Goal: Task Accomplishment & Management: Use online tool/utility

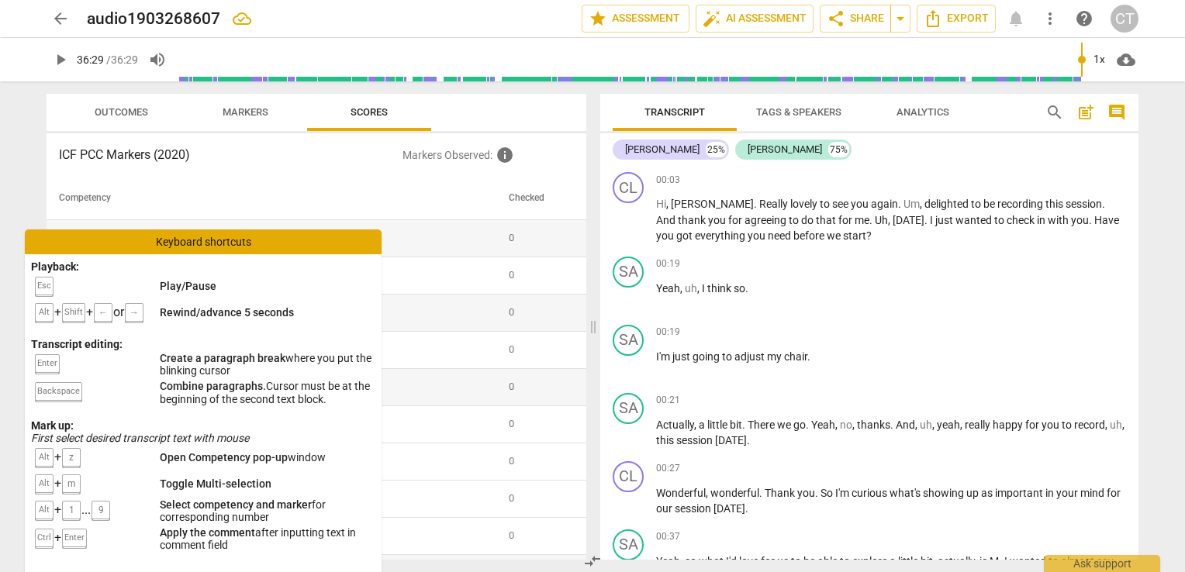
scroll to position [9805, 0]
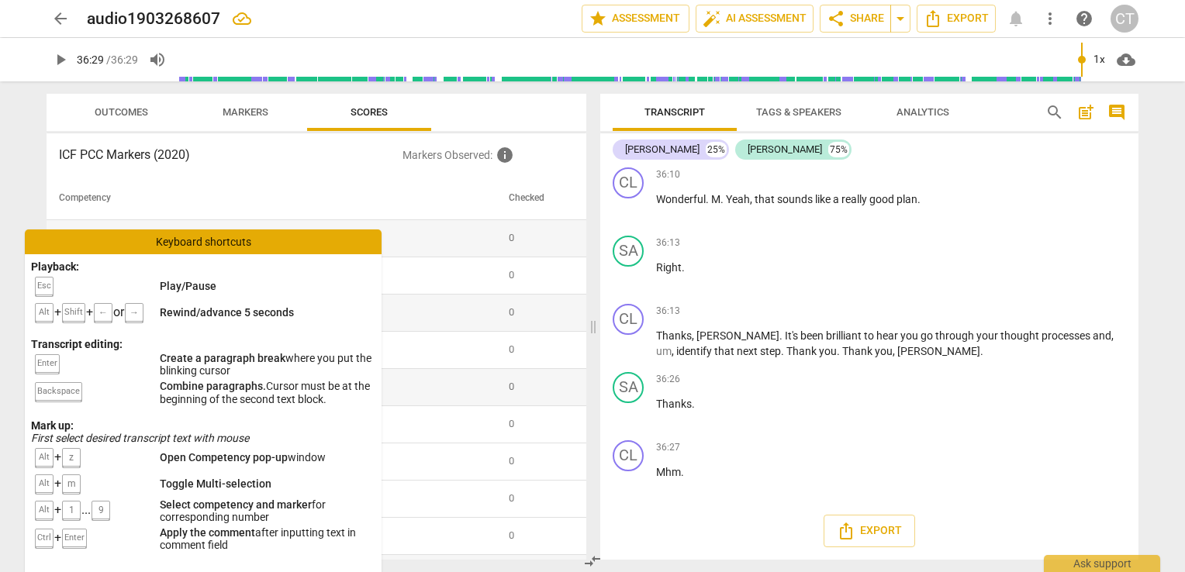
click at [62, 16] on span "arrow_back" at bounding box center [60, 18] width 19 height 19
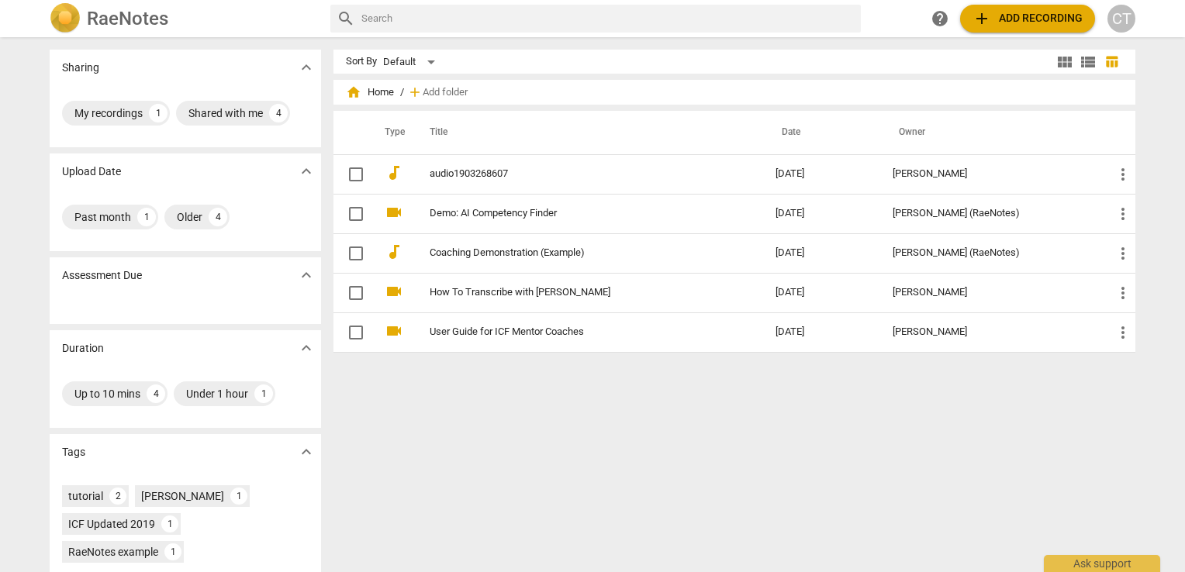
click at [999, 17] on span "add Add recording" at bounding box center [1027, 18] width 110 height 19
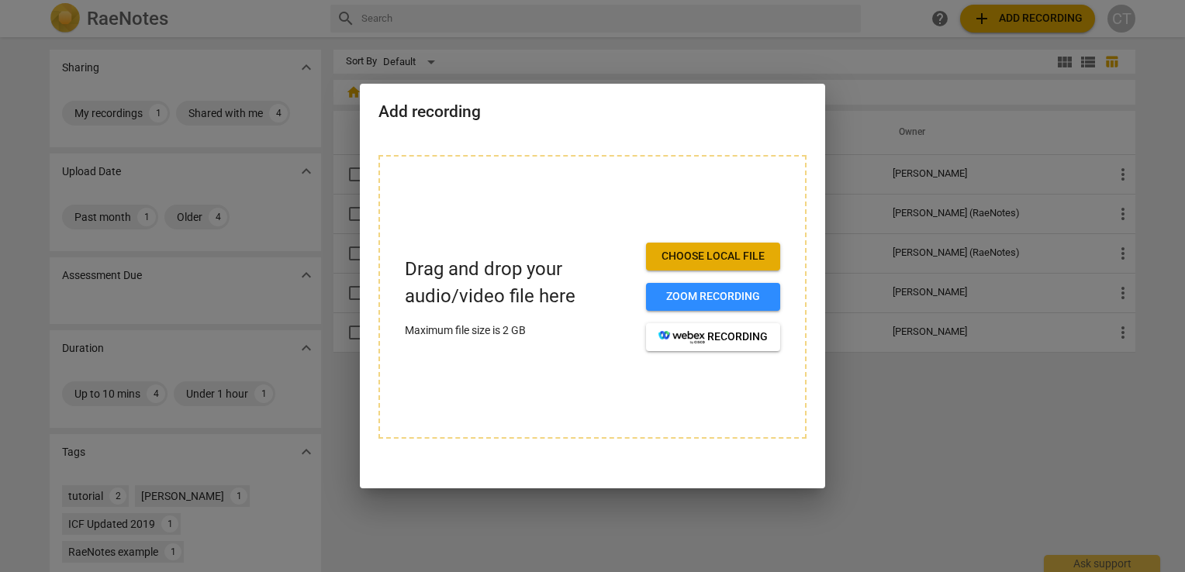
click at [729, 261] on span "Choose local file" at bounding box center [712, 257] width 109 height 16
click at [673, 253] on span "Choose local file" at bounding box center [712, 257] width 109 height 16
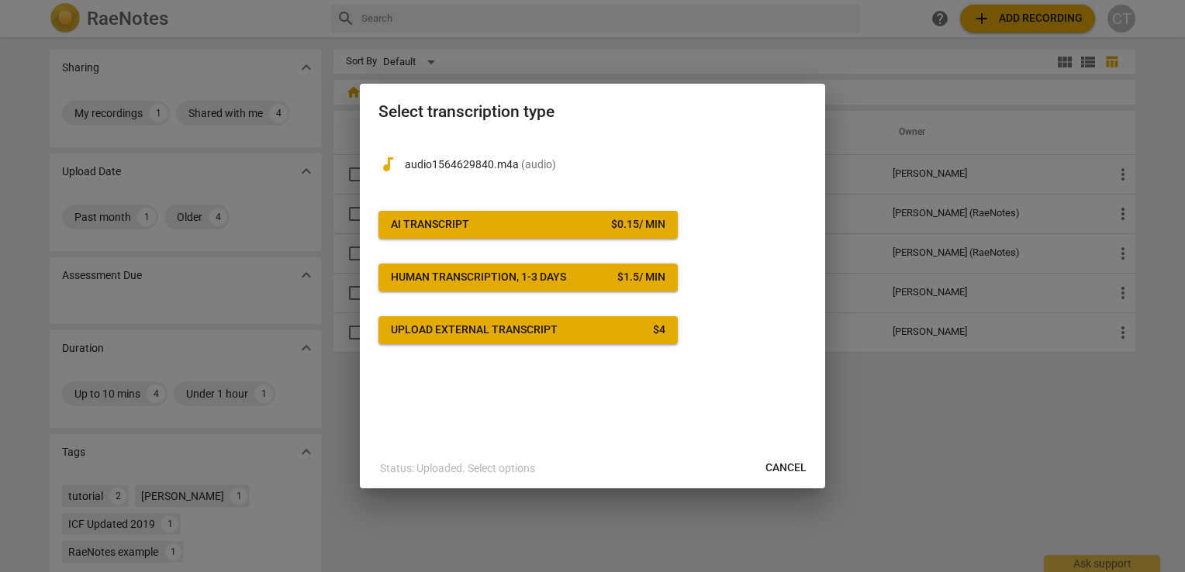
click at [494, 219] on span "AI Transcript $ 0.15 / min" at bounding box center [528, 225] width 274 height 16
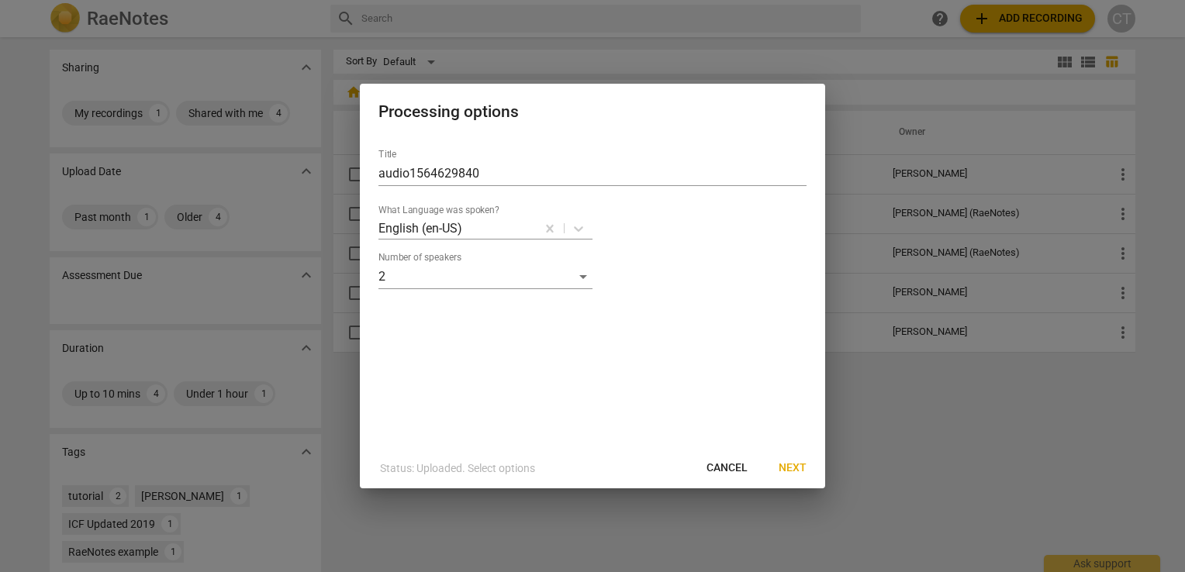
click at [790, 464] on span "Next" at bounding box center [792, 468] width 28 height 16
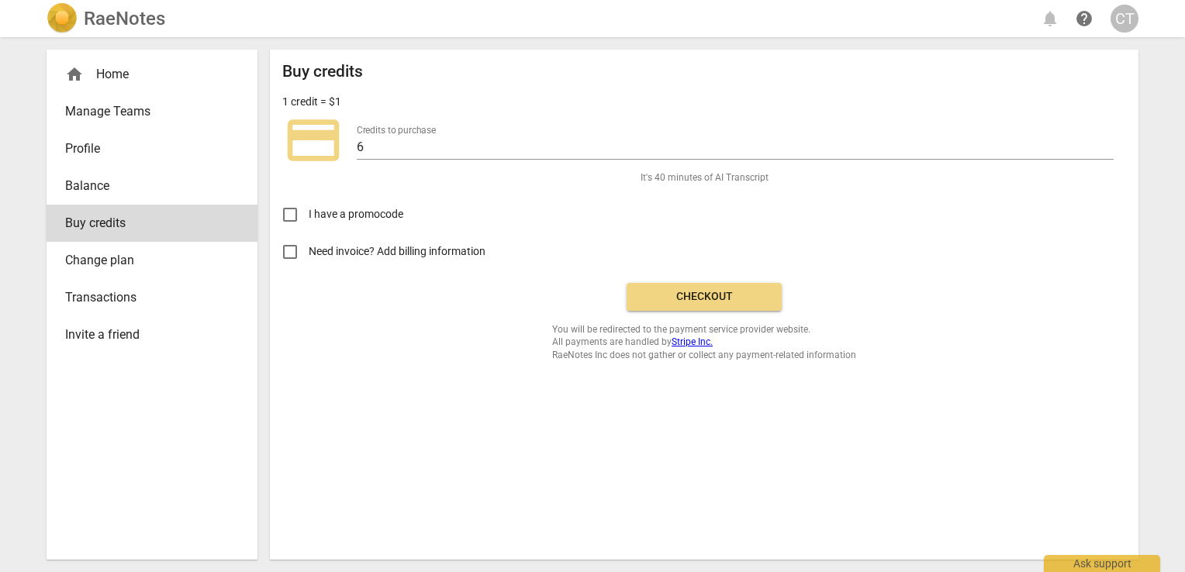
click at [719, 302] on span "Checkout" at bounding box center [704, 297] width 130 height 16
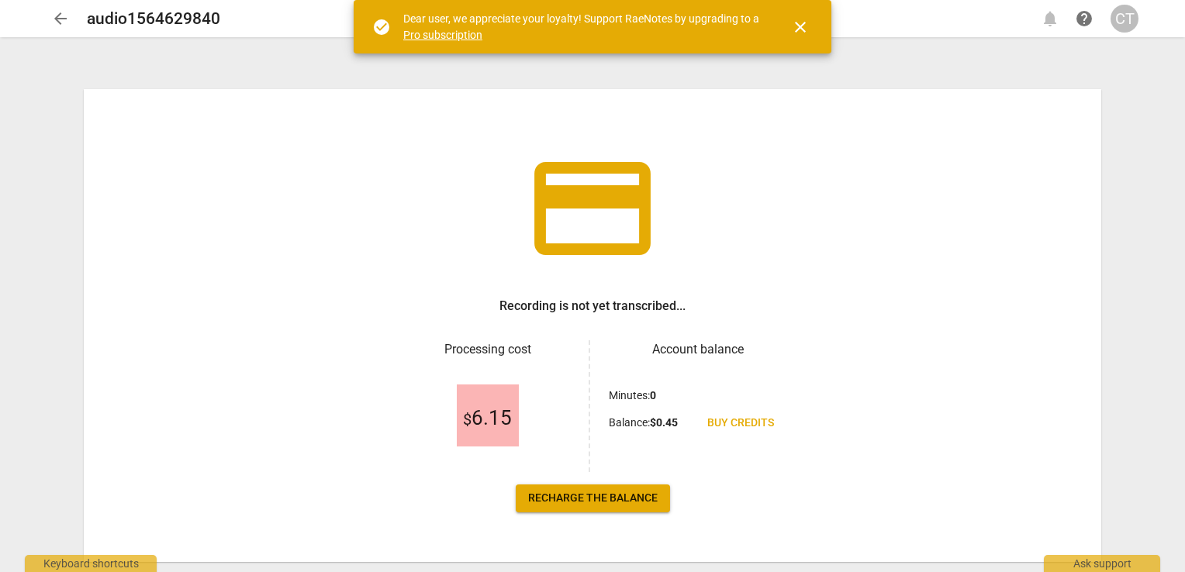
click at [55, 15] on span "arrow_back" at bounding box center [60, 18] width 19 height 19
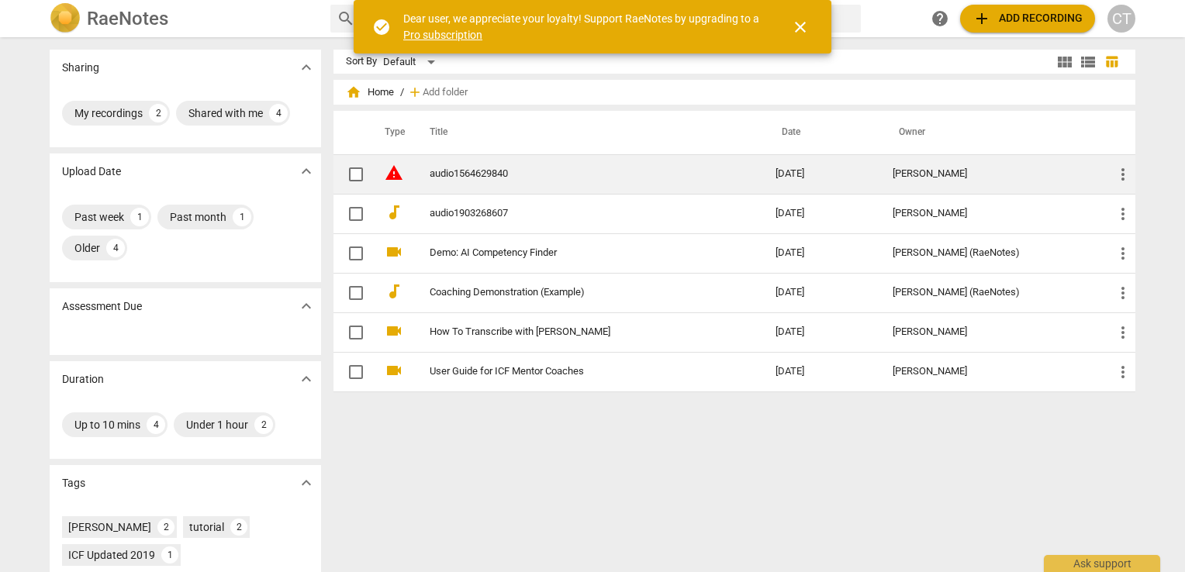
click at [1122, 171] on span "more_vert" at bounding box center [1122, 174] width 19 height 19
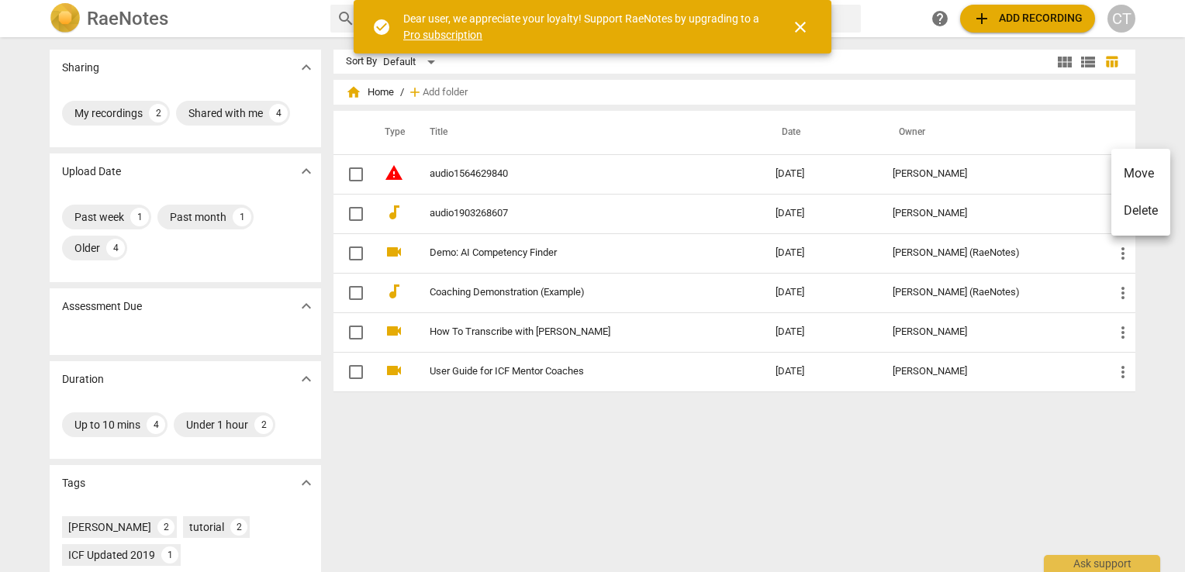
click at [923, 180] on div at bounding box center [592, 286] width 1185 height 572
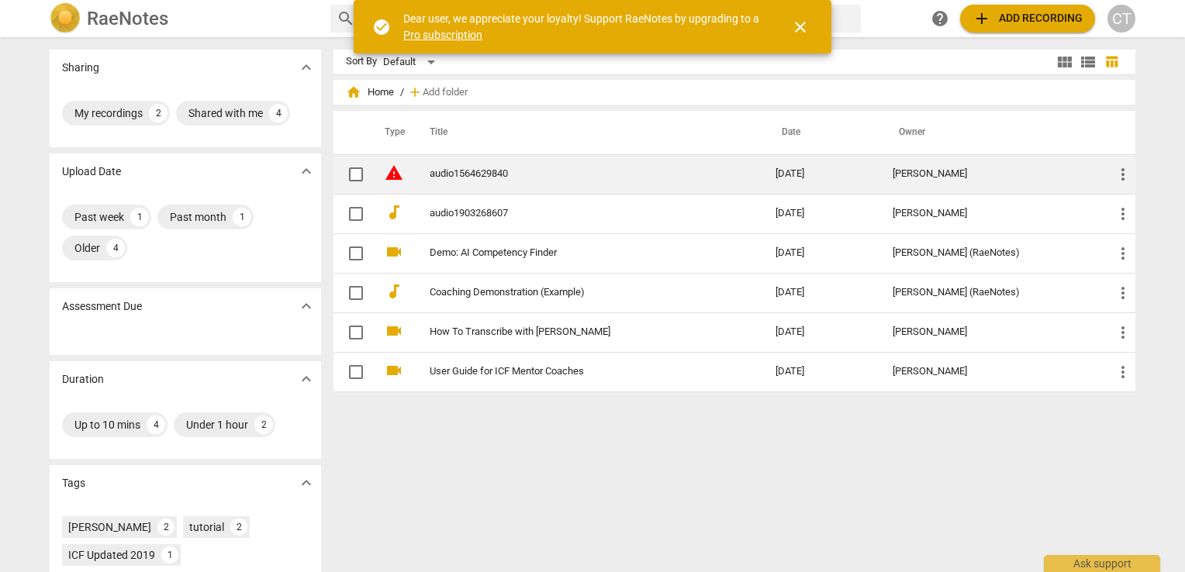
click at [392, 175] on span "warning" at bounding box center [394, 173] width 19 height 19
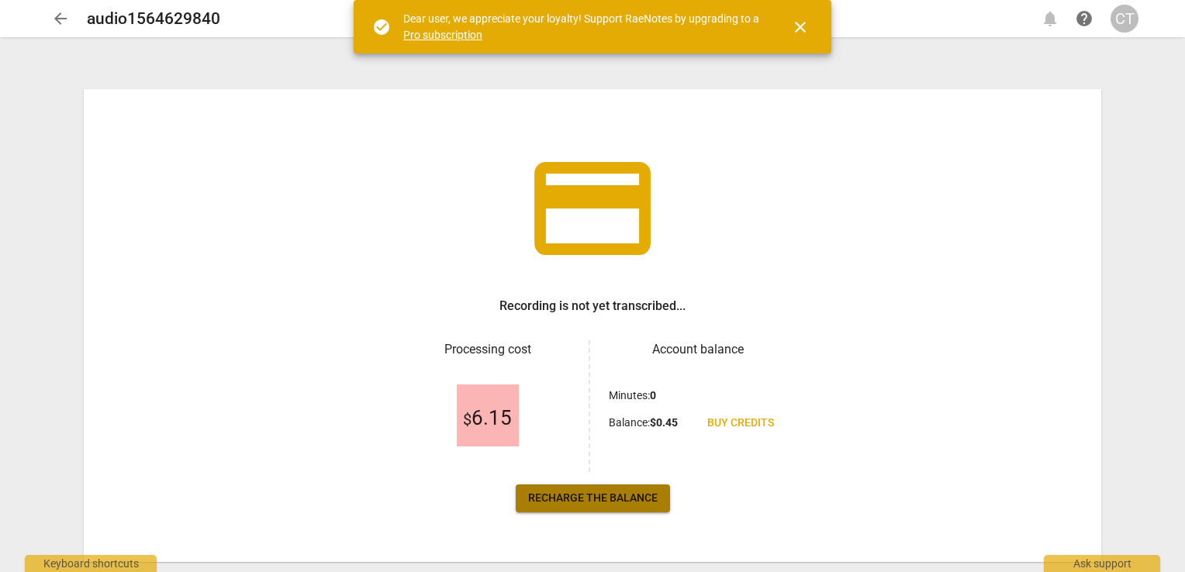
click at [611, 491] on span "Recharge the balance" at bounding box center [592, 499] width 129 height 16
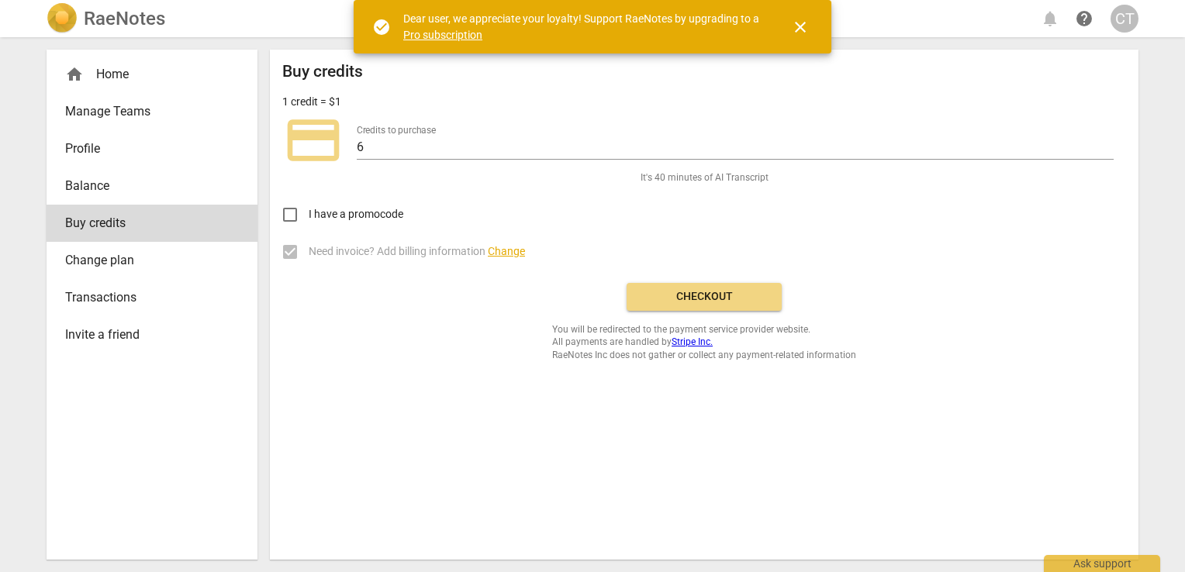
click at [725, 298] on span "Checkout" at bounding box center [704, 297] width 130 height 16
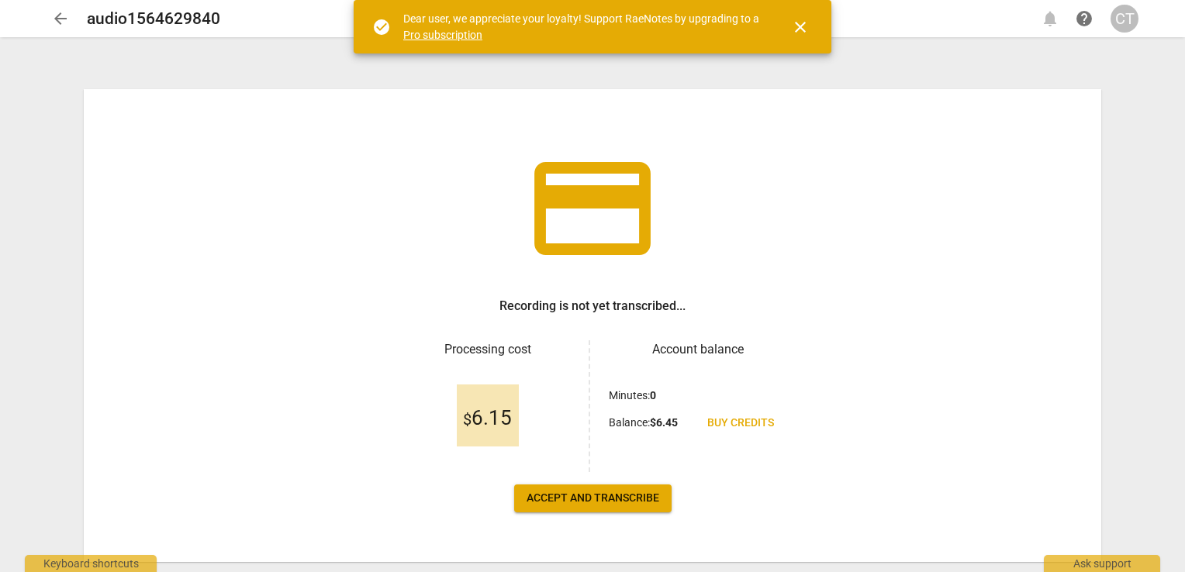
click at [605, 495] on span "Accept and transcribe" at bounding box center [592, 499] width 133 height 16
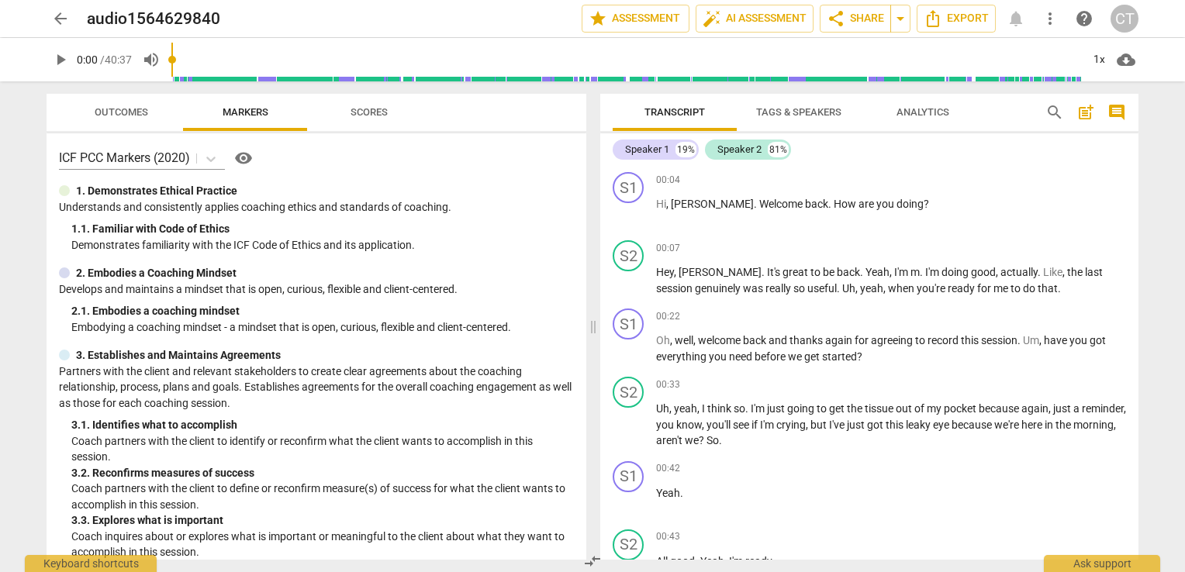
click at [788, 115] on span "Tags & Speakers" at bounding box center [798, 112] width 85 height 12
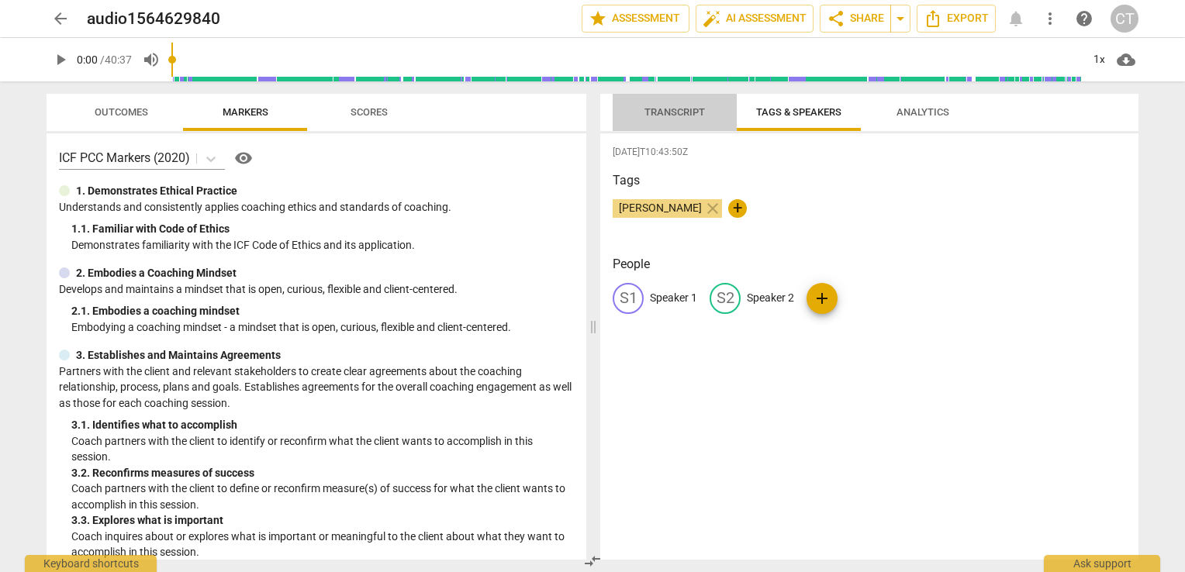
click at [656, 116] on span "Transcript" at bounding box center [674, 112] width 60 height 12
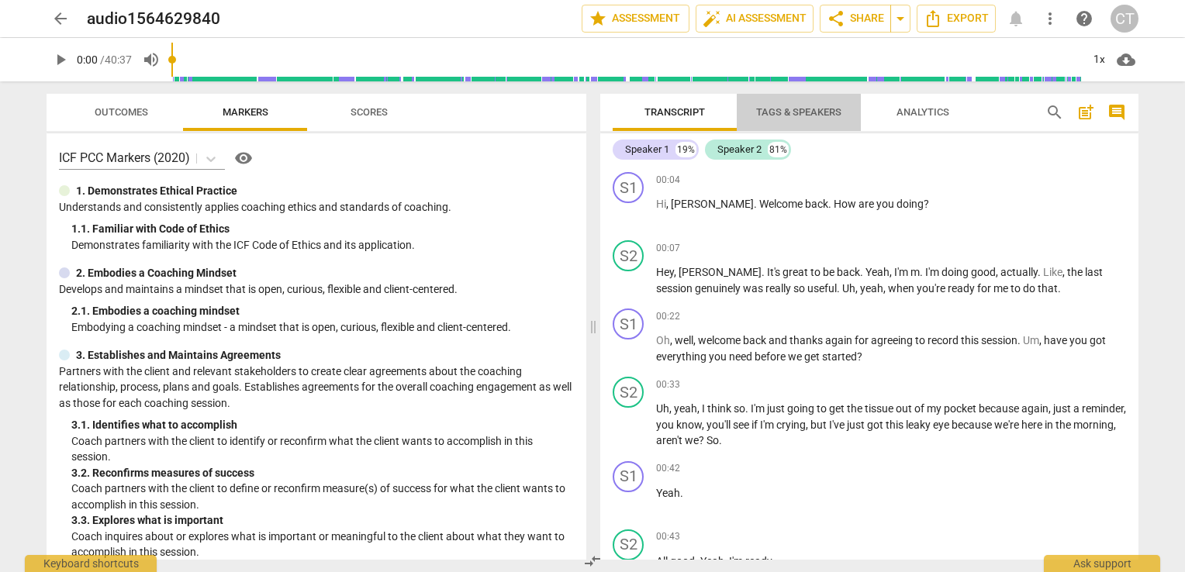
click at [791, 111] on span "Tags & Speakers" at bounding box center [798, 112] width 85 height 12
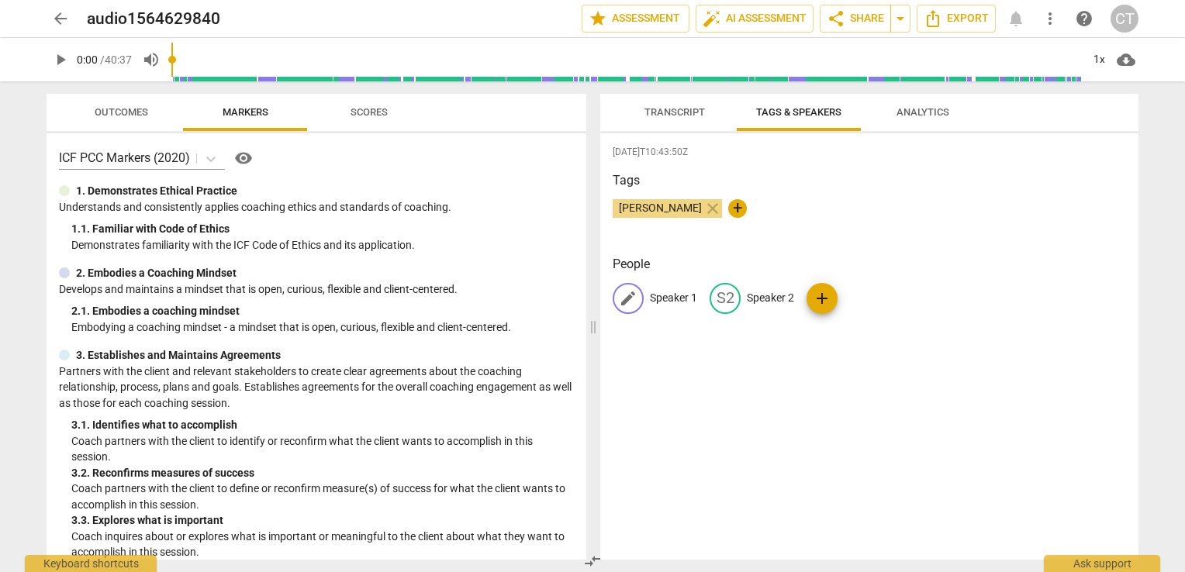
click at [681, 295] on p "Speaker 1" at bounding box center [673, 298] width 47 height 16
type input "Claire"
click at [872, 293] on p "Speaker 2" at bounding box center [870, 298] width 47 height 16
type input "Client"
click at [734, 386] on div "2025-10-03T10:43:50Z Tags Claire Thomas close + People CL Claire edit Client de…" at bounding box center [869, 346] width 538 height 426
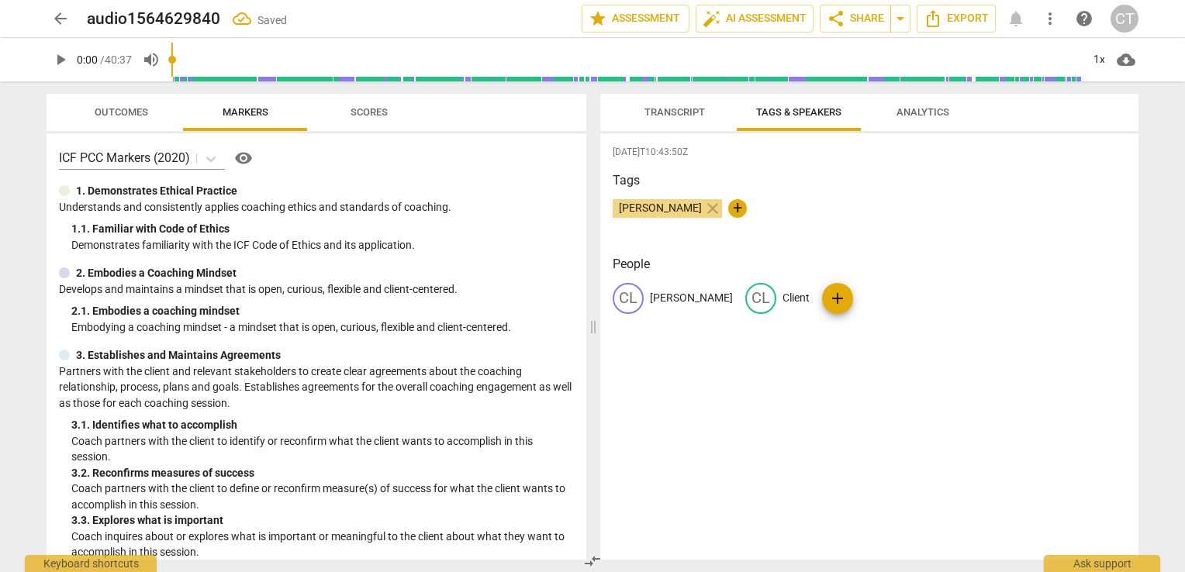
click at [661, 108] on span "Transcript" at bounding box center [674, 112] width 60 height 12
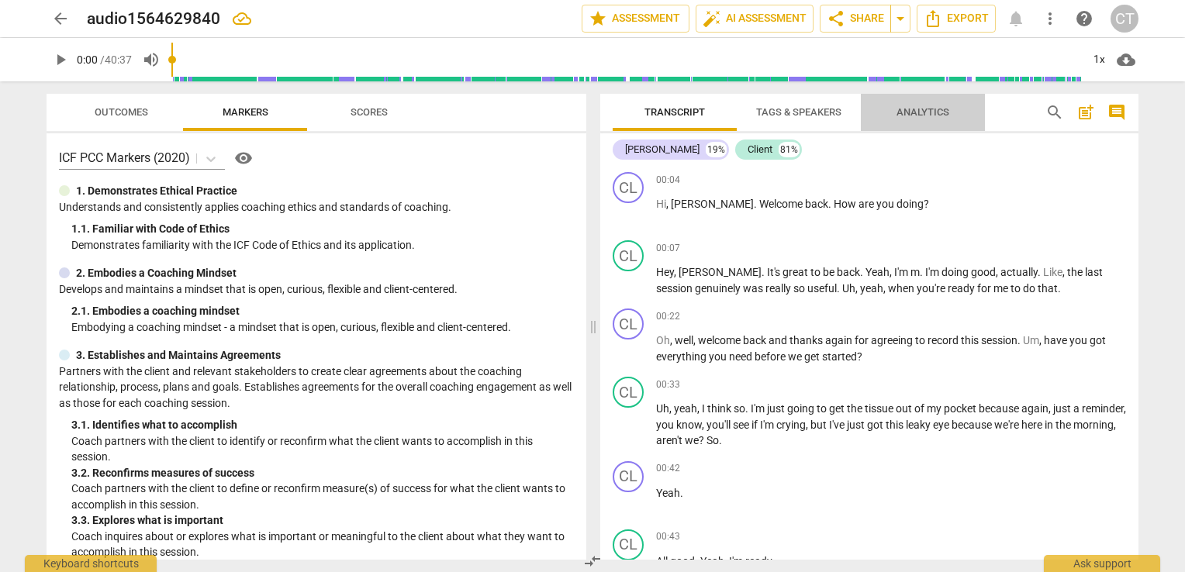
click at [911, 106] on span "Analytics" at bounding box center [922, 112] width 53 height 12
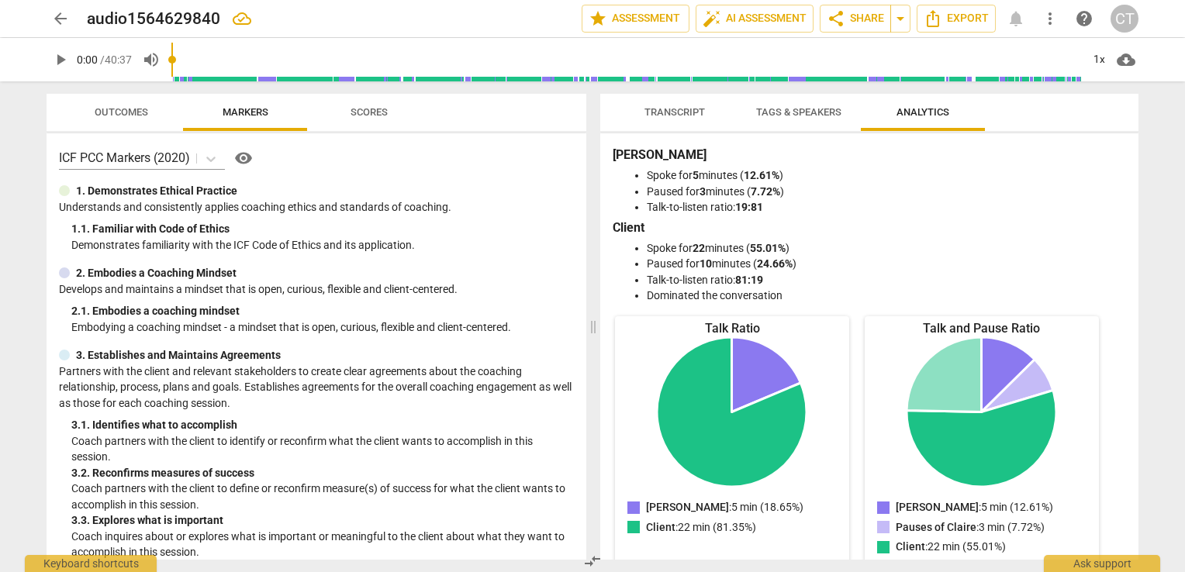
click at [368, 108] on span "Scores" at bounding box center [368, 112] width 37 height 12
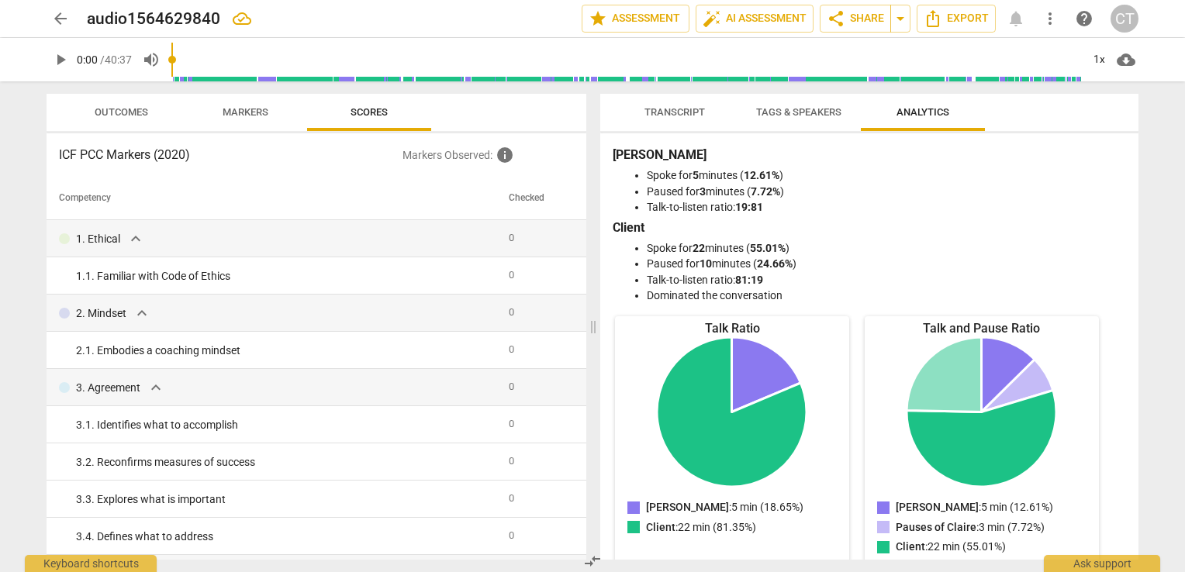
click at [140, 106] on span "Outcomes" at bounding box center [121, 112] width 53 height 12
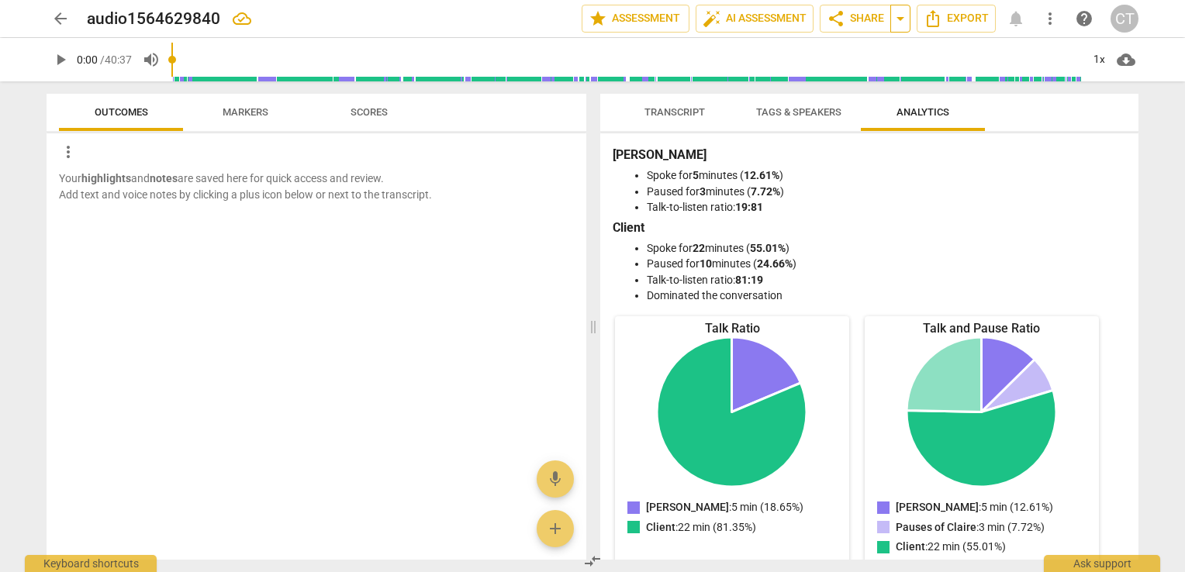
click at [898, 17] on span "arrow_drop_down" at bounding box center [900, 18] width 19 height 19
click at [866, 23] on span "share Share" at bounding box center [854, 18] width 57 height 19
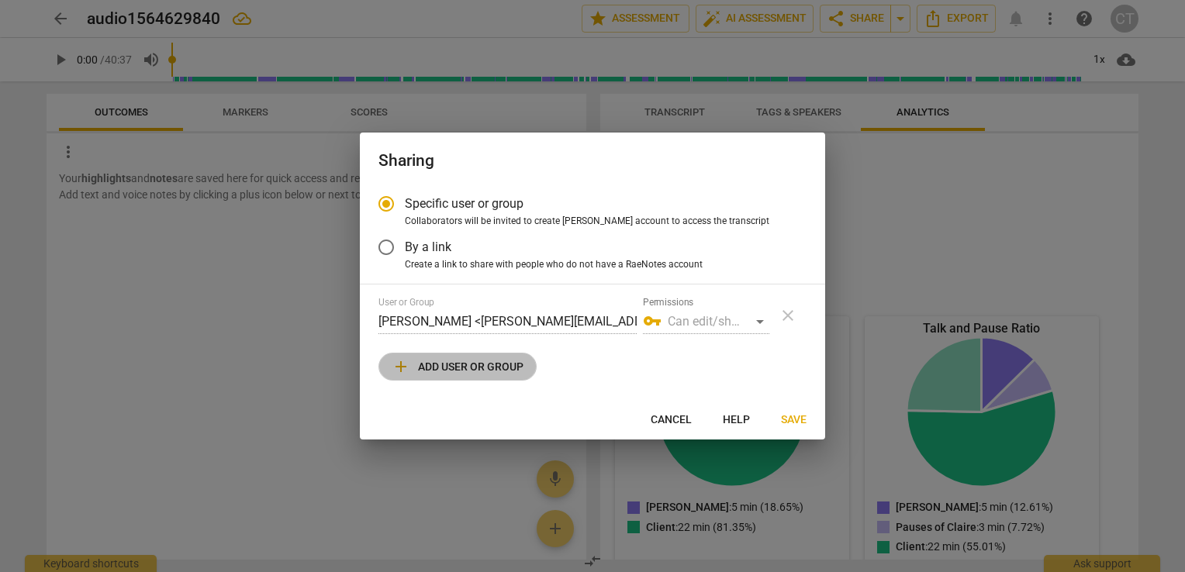
click at [433, 374] on span "add Add user or group" at bounding box center [457, 366] width 132 height 19
radio input "false"
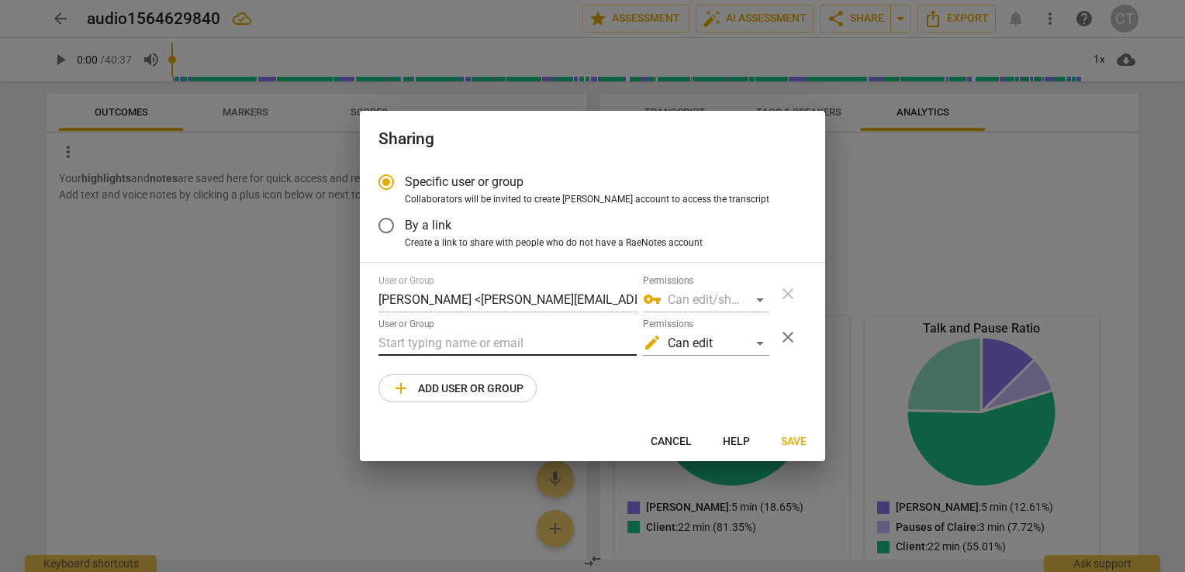
click at [433, 346] on input "text" at bounding box center [507, 343] width 258 height 25
type input "mokoujan@yahoo.com"
click at [764, 346] on div "edit Can edit" at bounding box center [706, 343] width 126 height 25
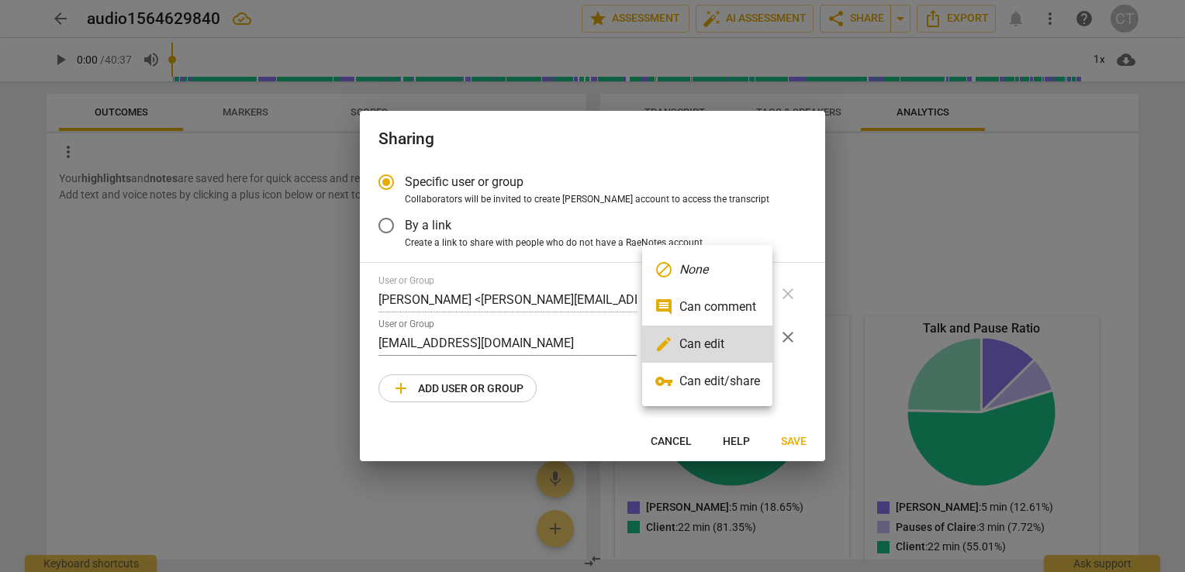
click at [697, 385] on li "vpn_key Can edit/share" at bounding box center [707, 381] width 130 height 37
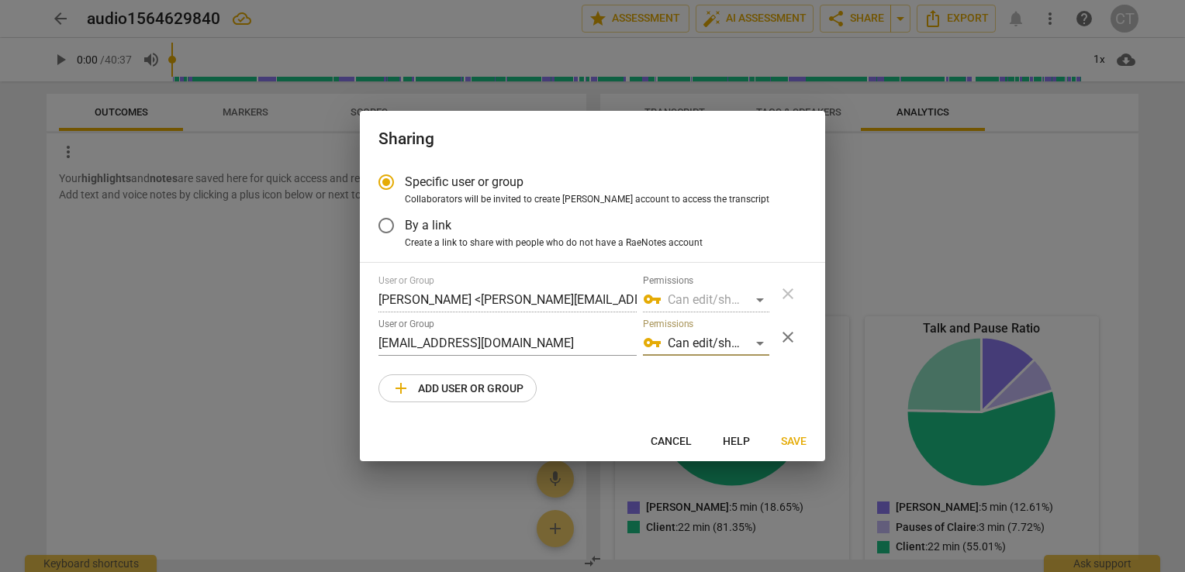
click at [798, 442] on span "Save" at bounding box center [794, 442] width 26 height 16
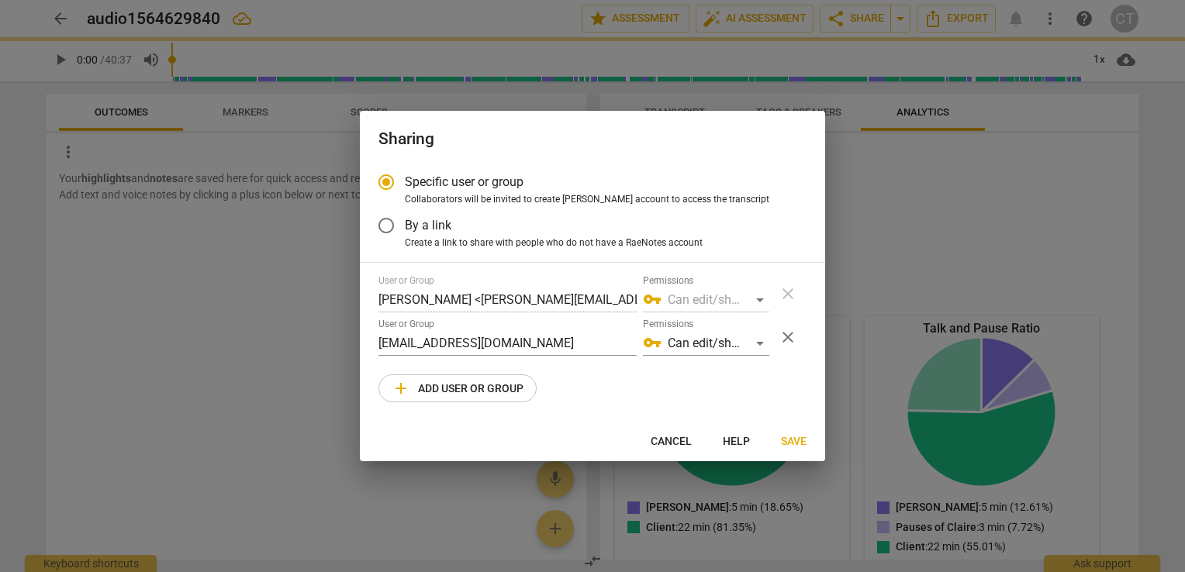
radio input "false"
type input "Mo Ko <mokoujan@yahoo.com>"
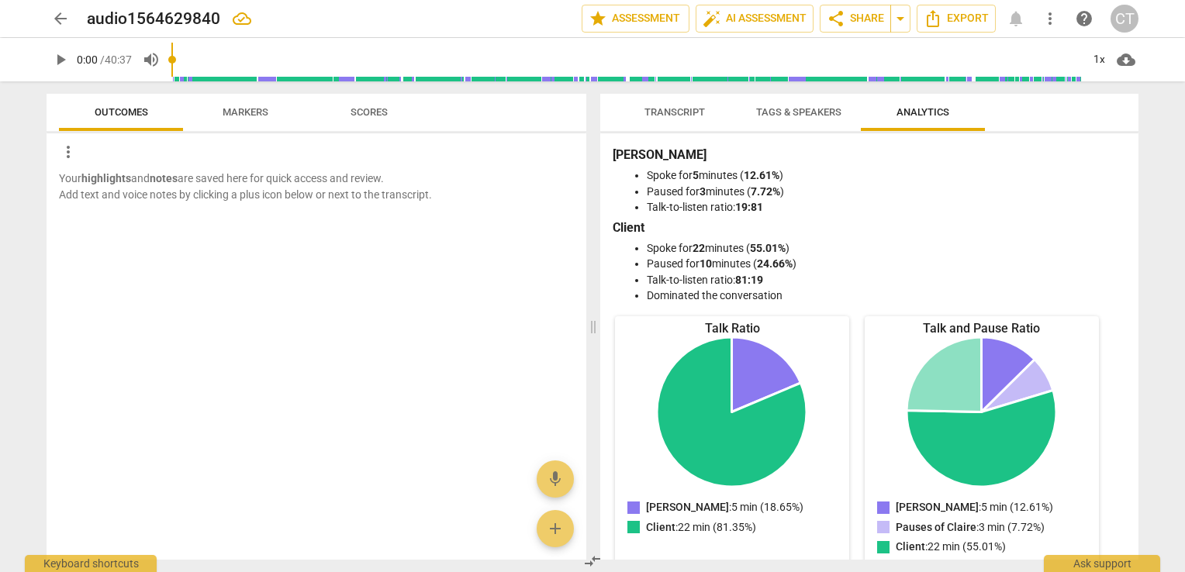
click at [657, 113] on span "Transcript" at bounding box center [674, 112] width 60 height 12
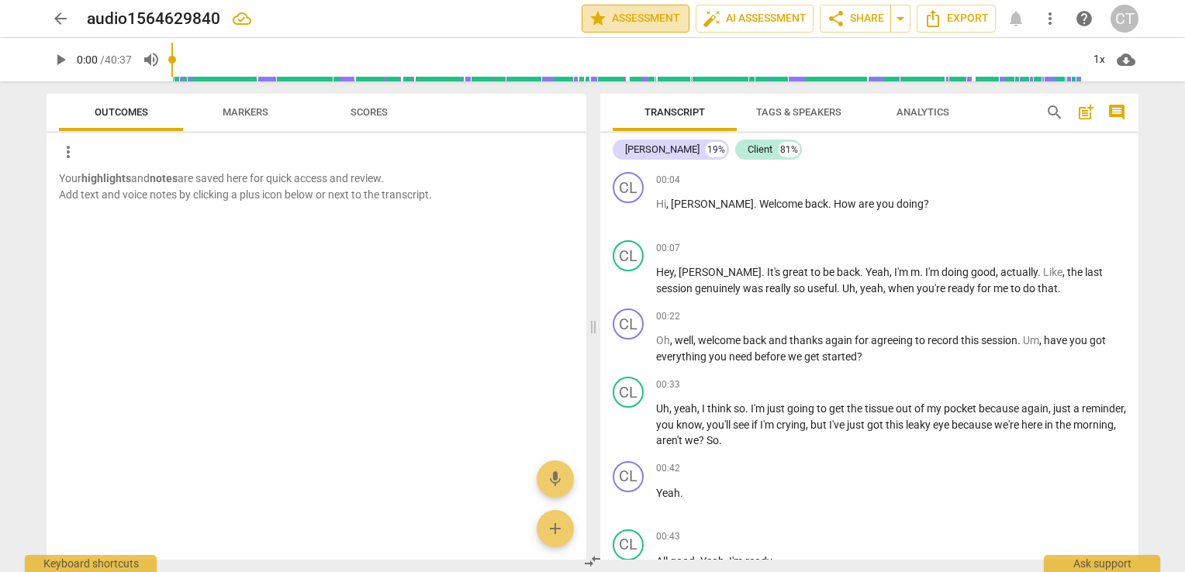
click at [630, 27] on span "star Assessment" at bounding box center [635, 18] width 94 height 19
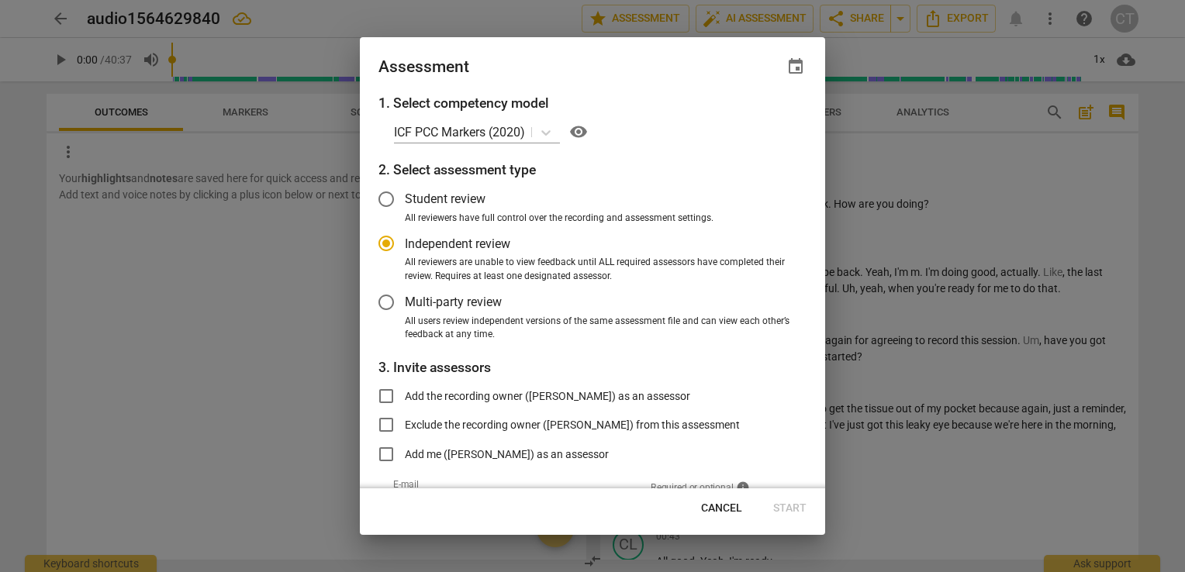
click at [704, 502] on span "Cancel" at bounding box center [721, 509] width 41 height 16
radio input "false"
